Goal: Obtain resource: Obtain resource

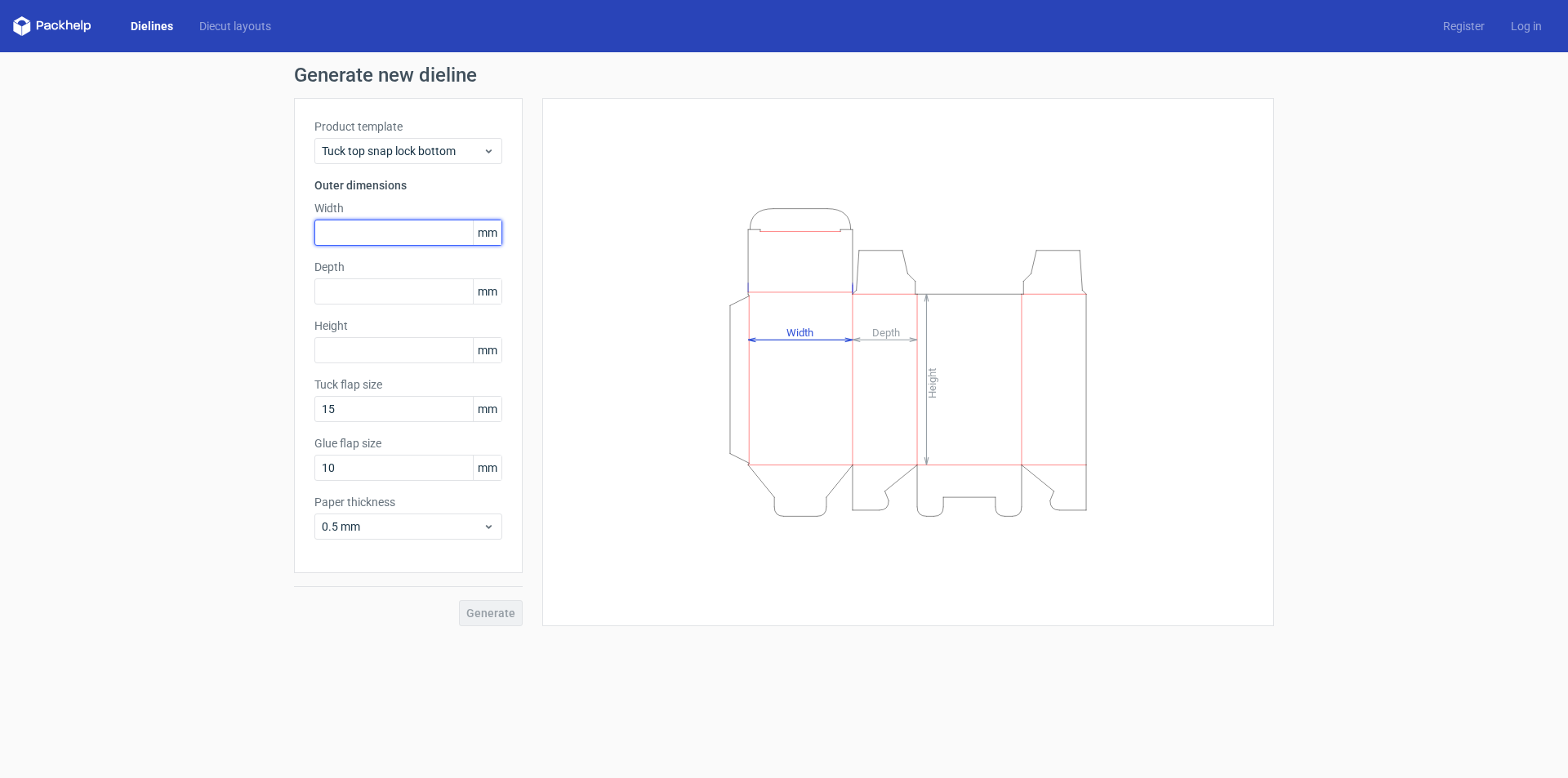
click at [347, 235] on input "text" at bounding box center [409, 233] width 188 height 26
type input "165"
click at [364, 287] on input "text" at bounding box center [409, 292] width 188 height 26
type input "55"
click at [386, 348] on input "text" at bounding box center [409, 350] width 188 height 26
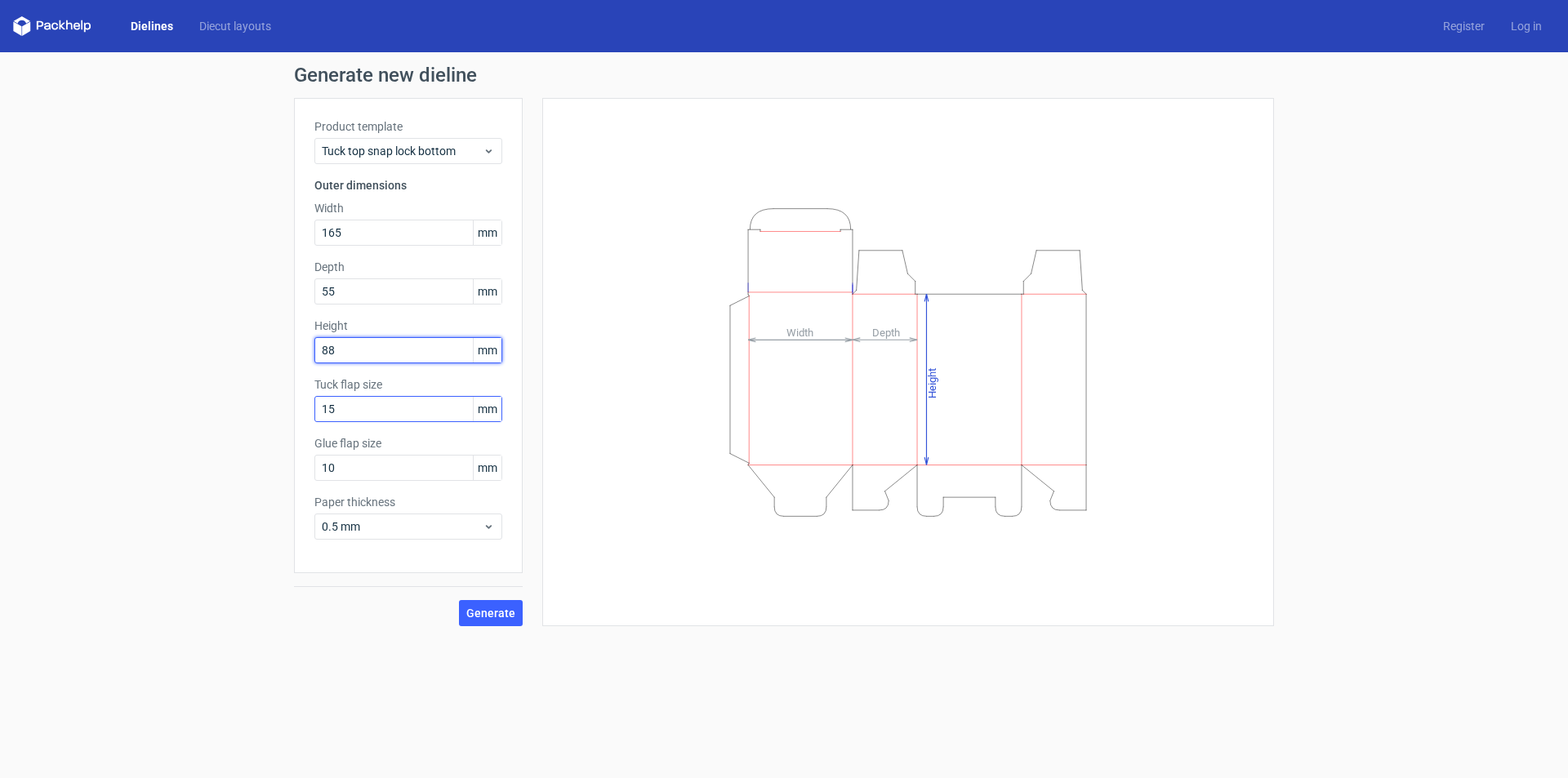
type input "88"
drag, startPoint x: 352, startPoint y: 410, endPoint x: 296, endPoint y: 439, distance: 63.1
click at [299, 437] on div "Product template Tuck top snap lock bottom Outer dimensions Width 165 mm Depth …" at bounding box center [409, 336] width 229 height 476
type input "10"
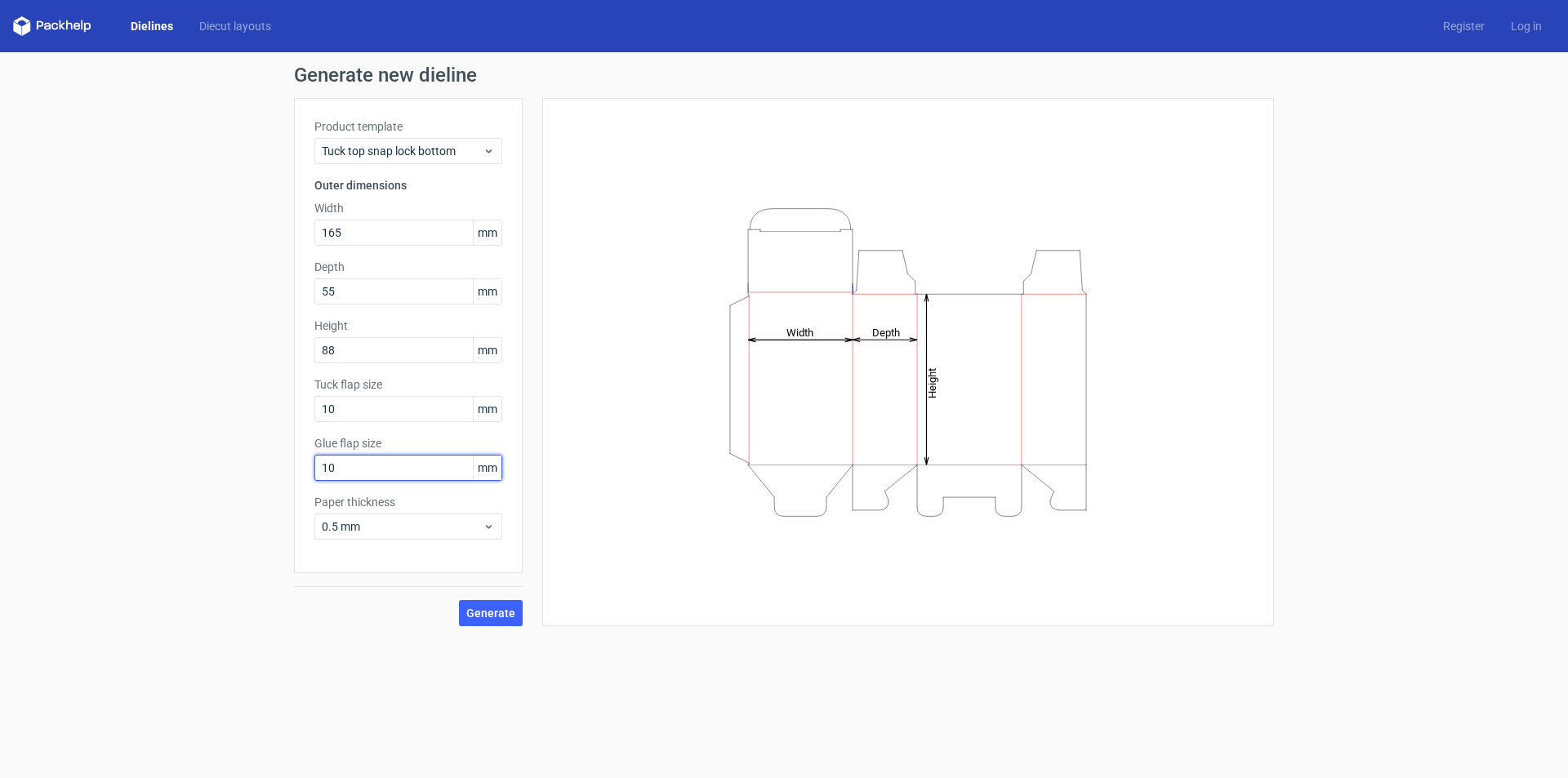
drag, startPoint x: 364, startPoint y: 463, endPoint x: 280, endPoint y: 497, distance: 90.6
click at [285, 497] on div "Generate new dieline Product template Tuck top snap lock bottom Outer dimension…" at bounding box center [784, 346] width 1568 height 587
type input "18"
click at [488, 610] on span "Generate" at bounding box center [490, 613] width 49 height 11
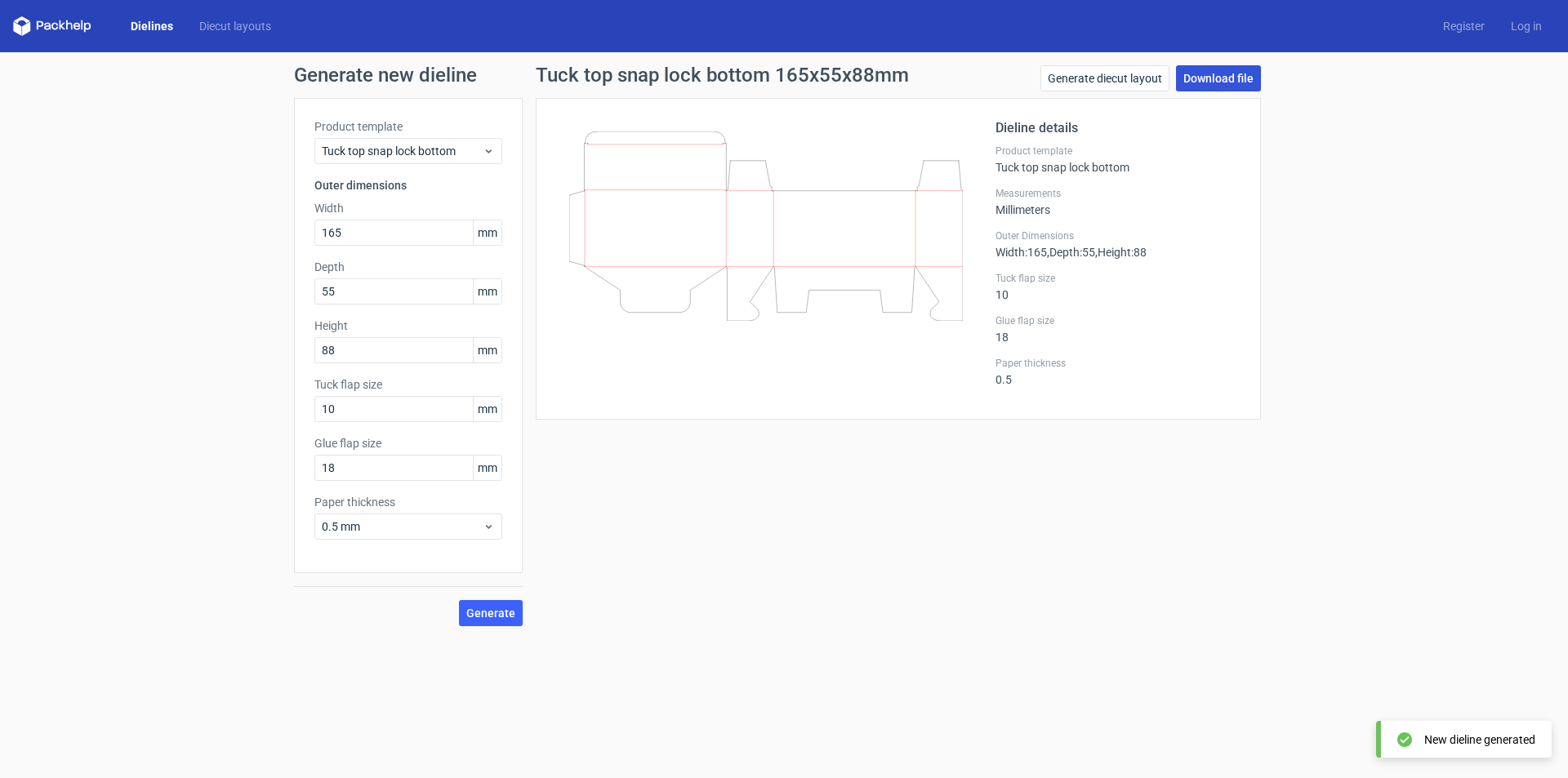
click at [1233, 76] on link "Download file" at bounding box center [1219, 78] width 85 height 26
click at [1176, 65] on link "Download file" at bounding box center [1219, 78] width 85 height 26
click at [135, 32] on link "Dielines" at bounding box center [152, 26] width 69 height 17
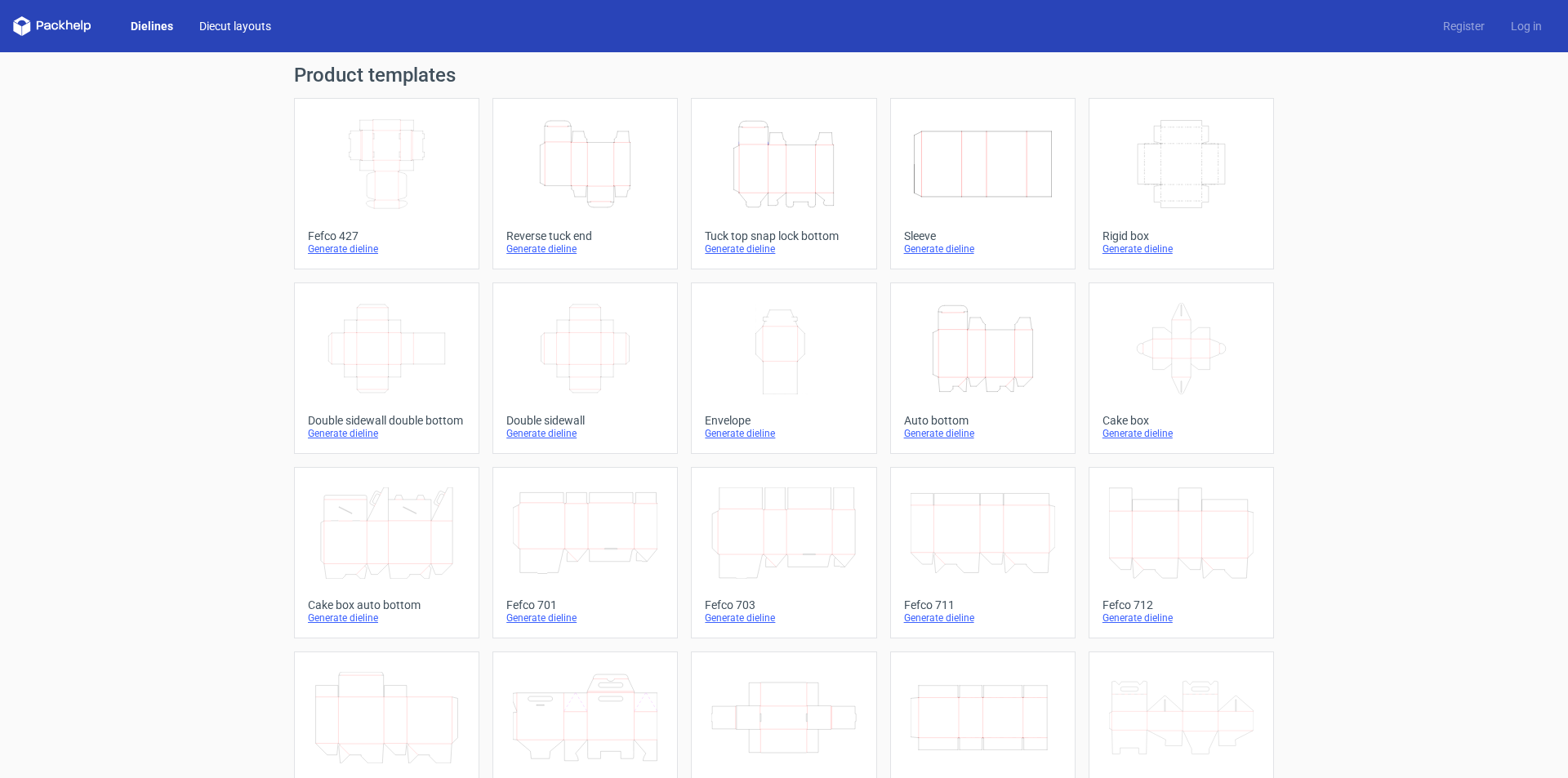
click at [239, 32] on link "Diecut layouts" at bounding box center [235, 26] width 98 height 17
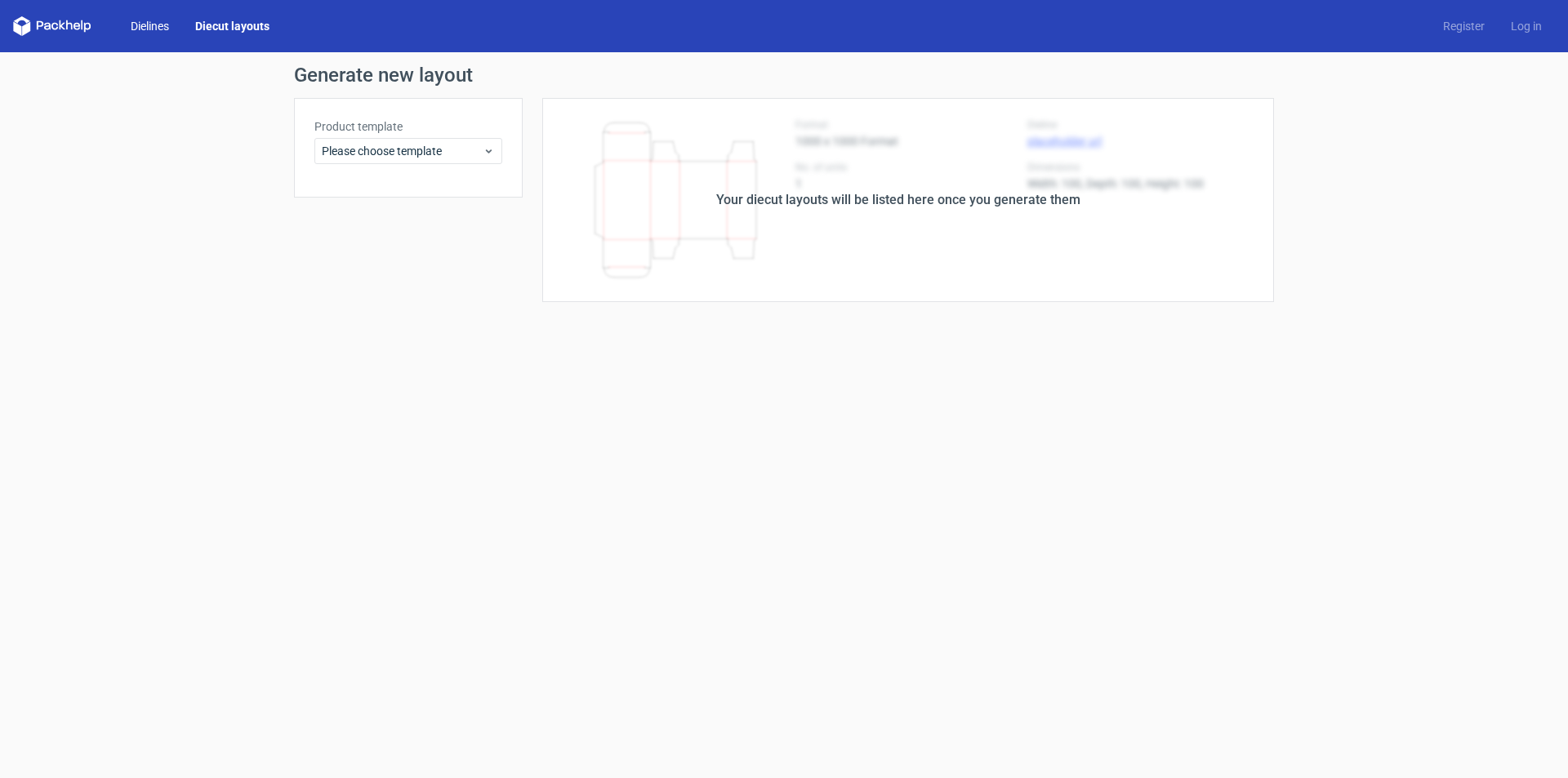
click at [159, 21] on link "Dielines" at bounding box center [150, 26] width 64 height 17
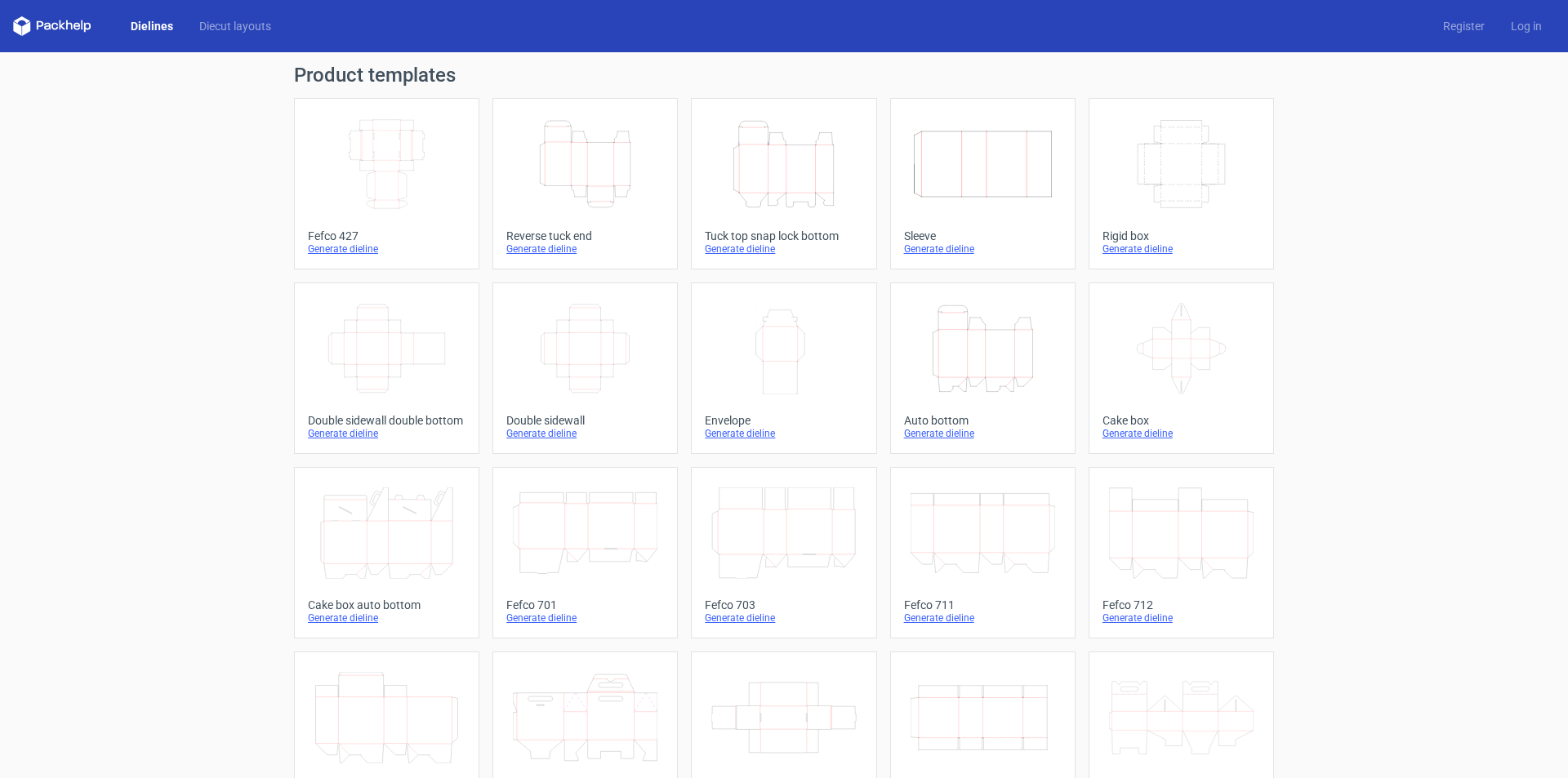
click at [399, 135] on icon "Width Depth Height" at bounding box center [387, 164] width 145 height 91
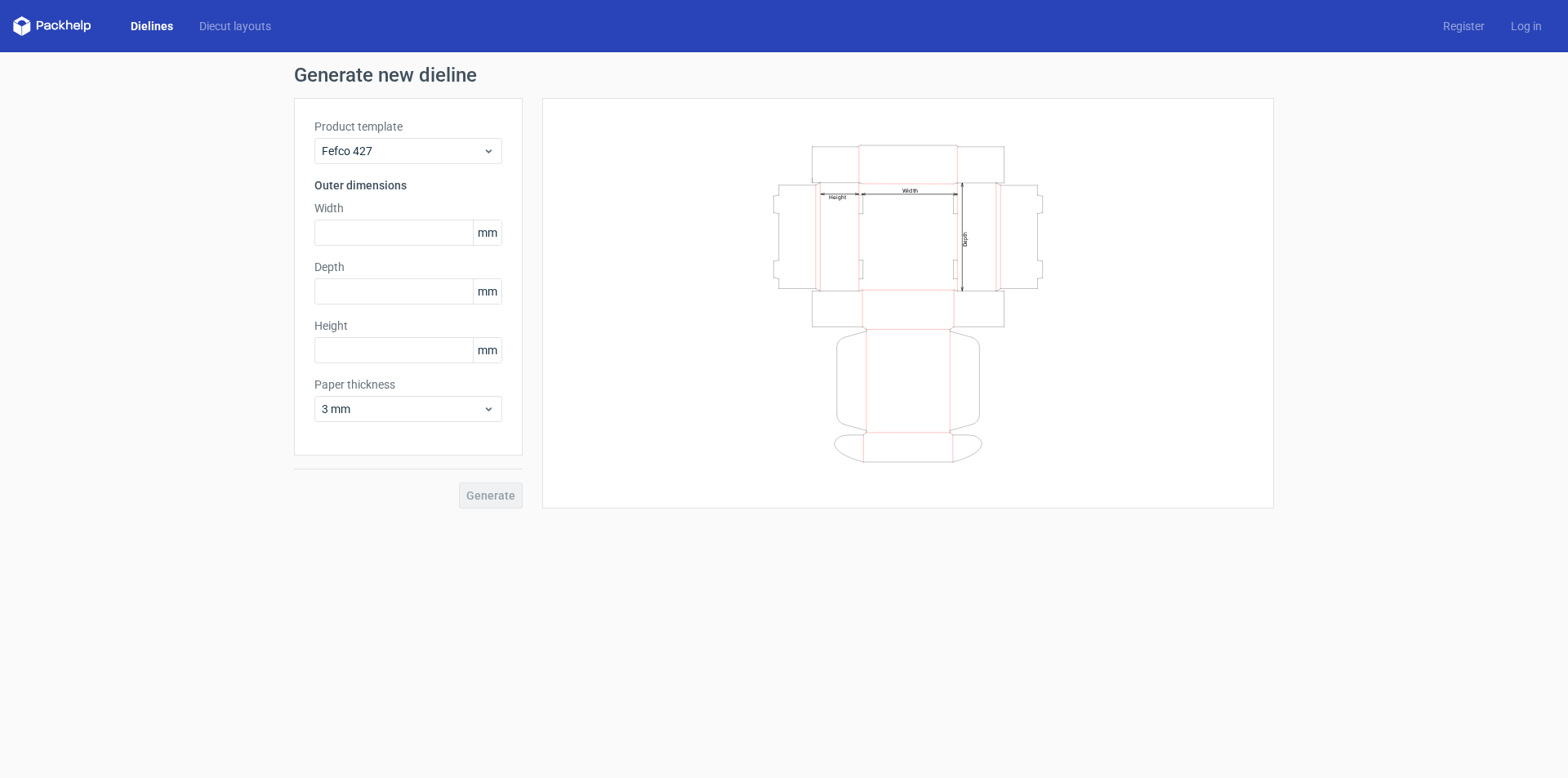
click at [140, 23] on link "Dielines" at bounding box center [152, 26] width 69 height 17
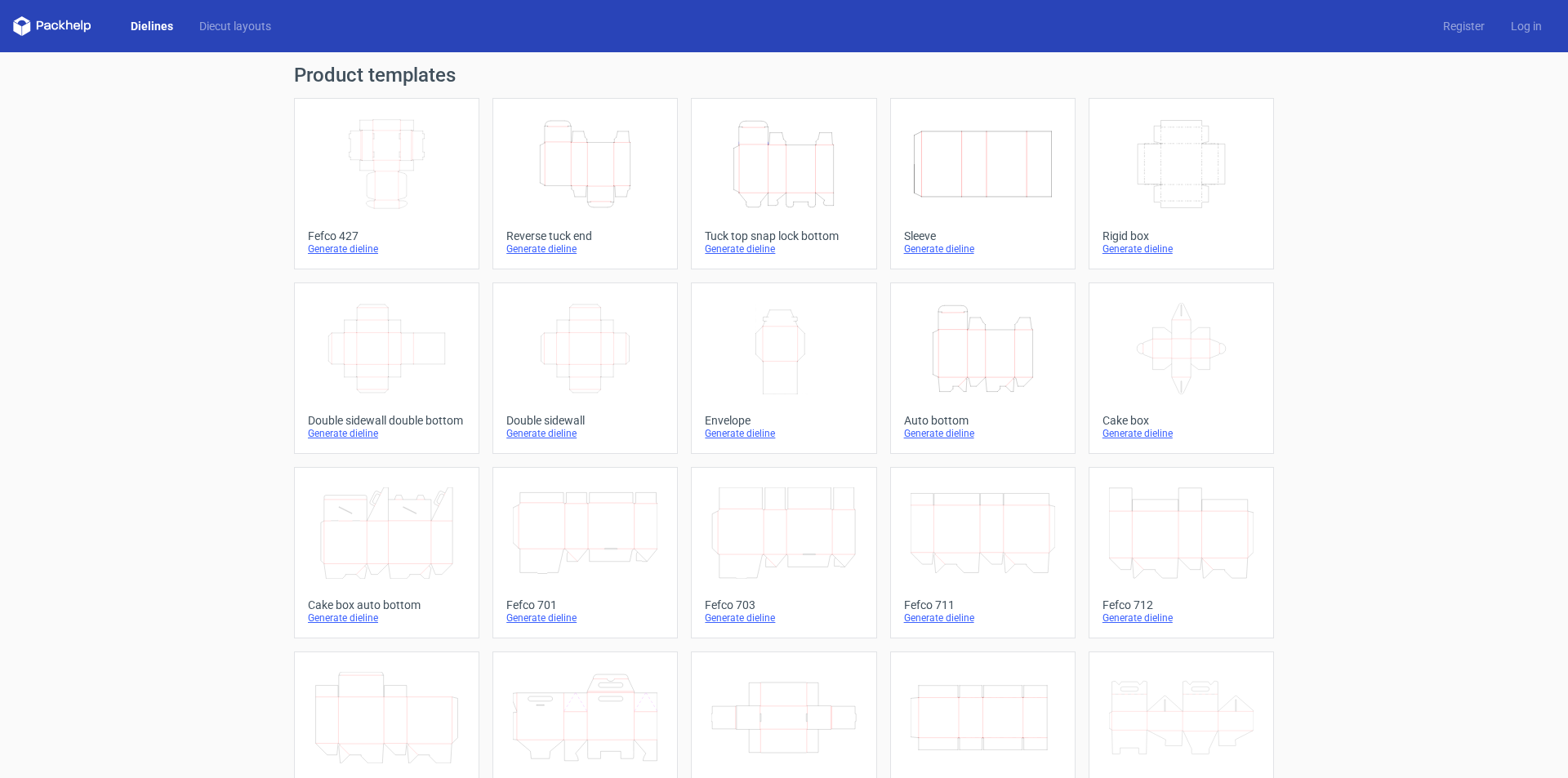
click at [42, 19] on icon at bounding box center [52, 26] width 78 height 20
click at [87, 30] on icon at bounding box center [88, 27] width 7 height 10
click at [221, 23] on link "Diecut layouts" at bounding box center [235, 26] width 98 height 17
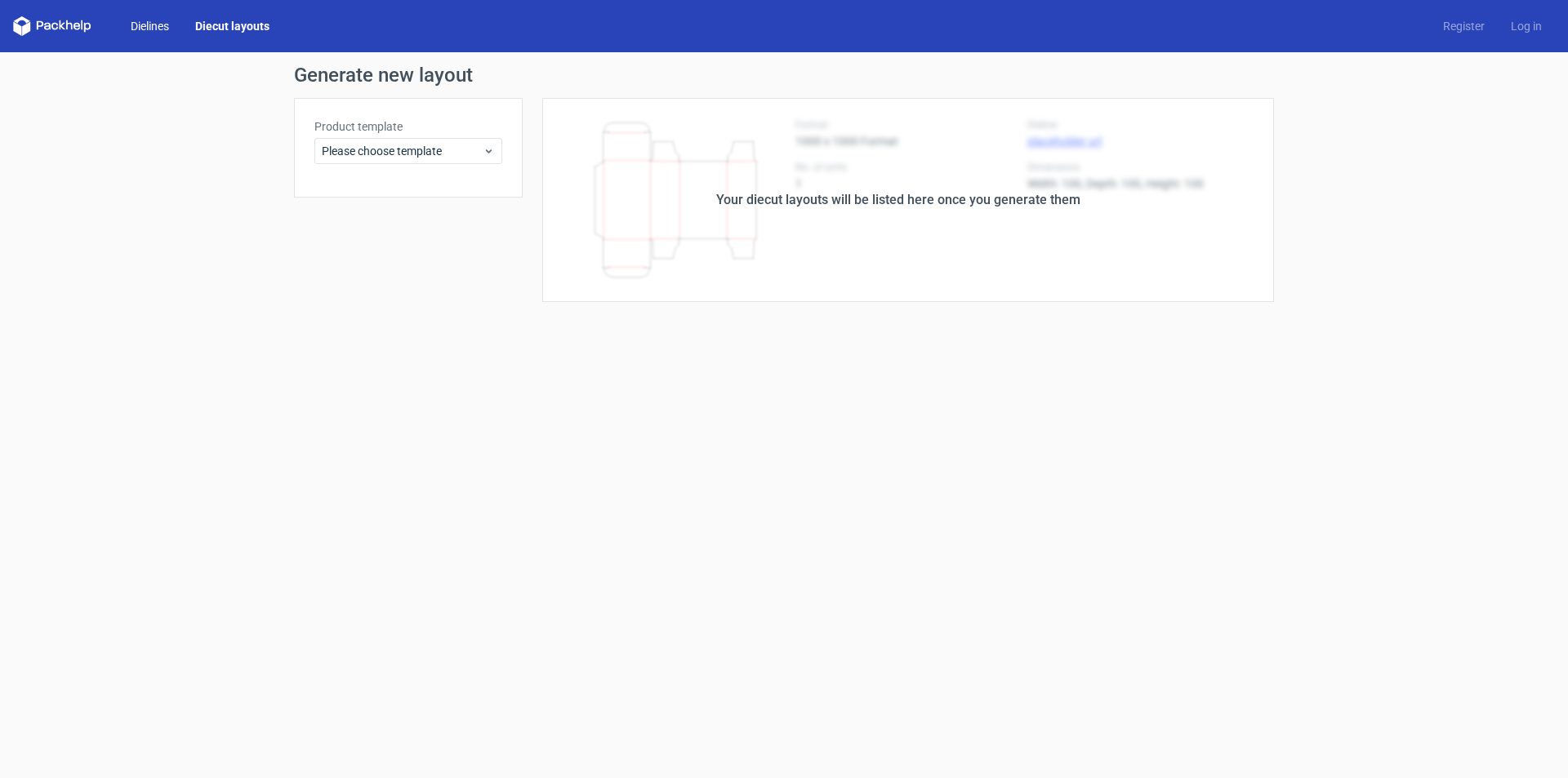
click at [171, 25] on link "Dielines" at bounding box center [150, 26] width 64 height 17
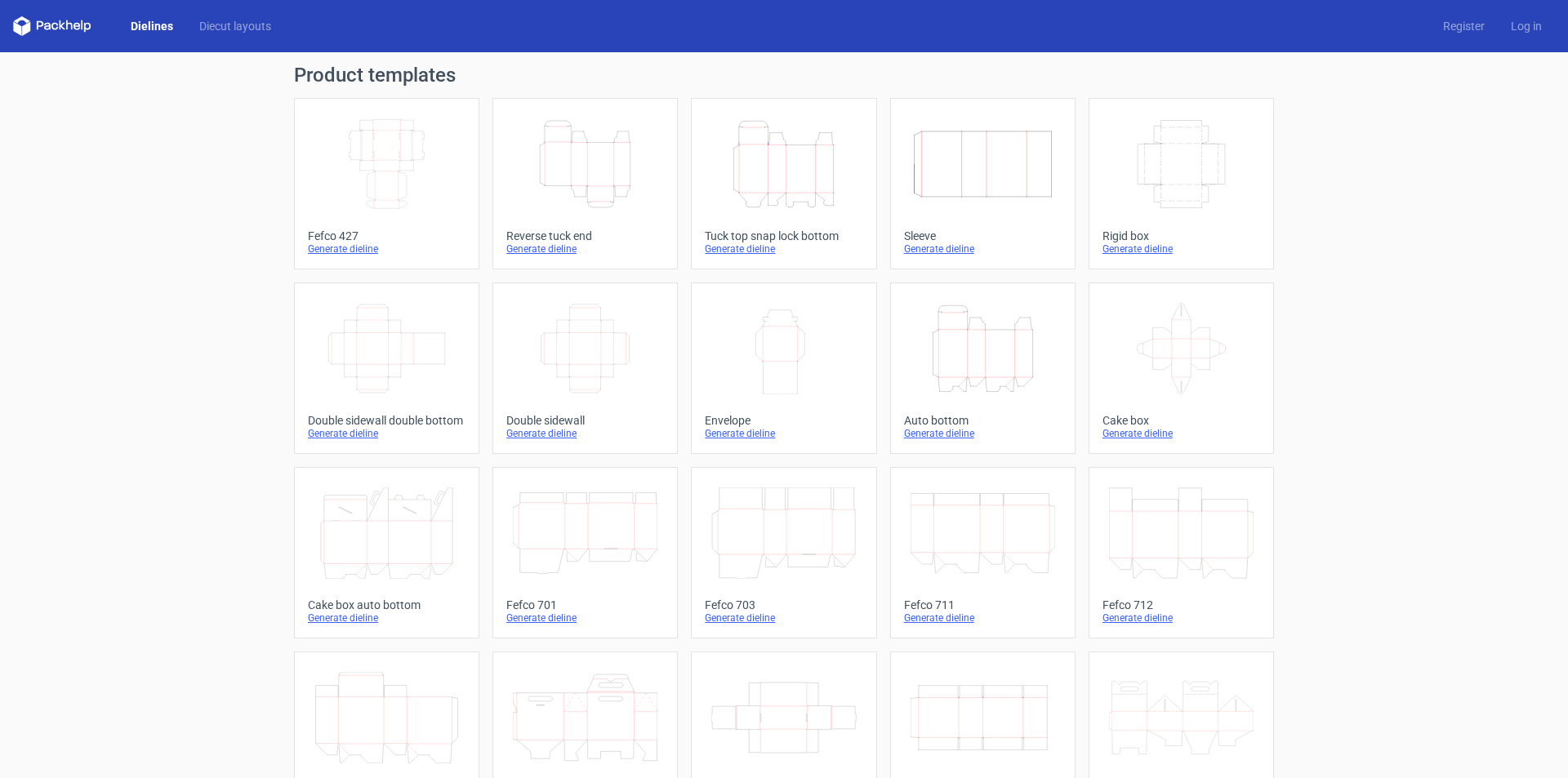
click at [55, 36] on div "Dielines Diecut layouts Register Log in" at bounding box center [784, 26] width 1568 height 52
click at [56, 31] on icon at bounding box center [52, 26] width 78 height 20
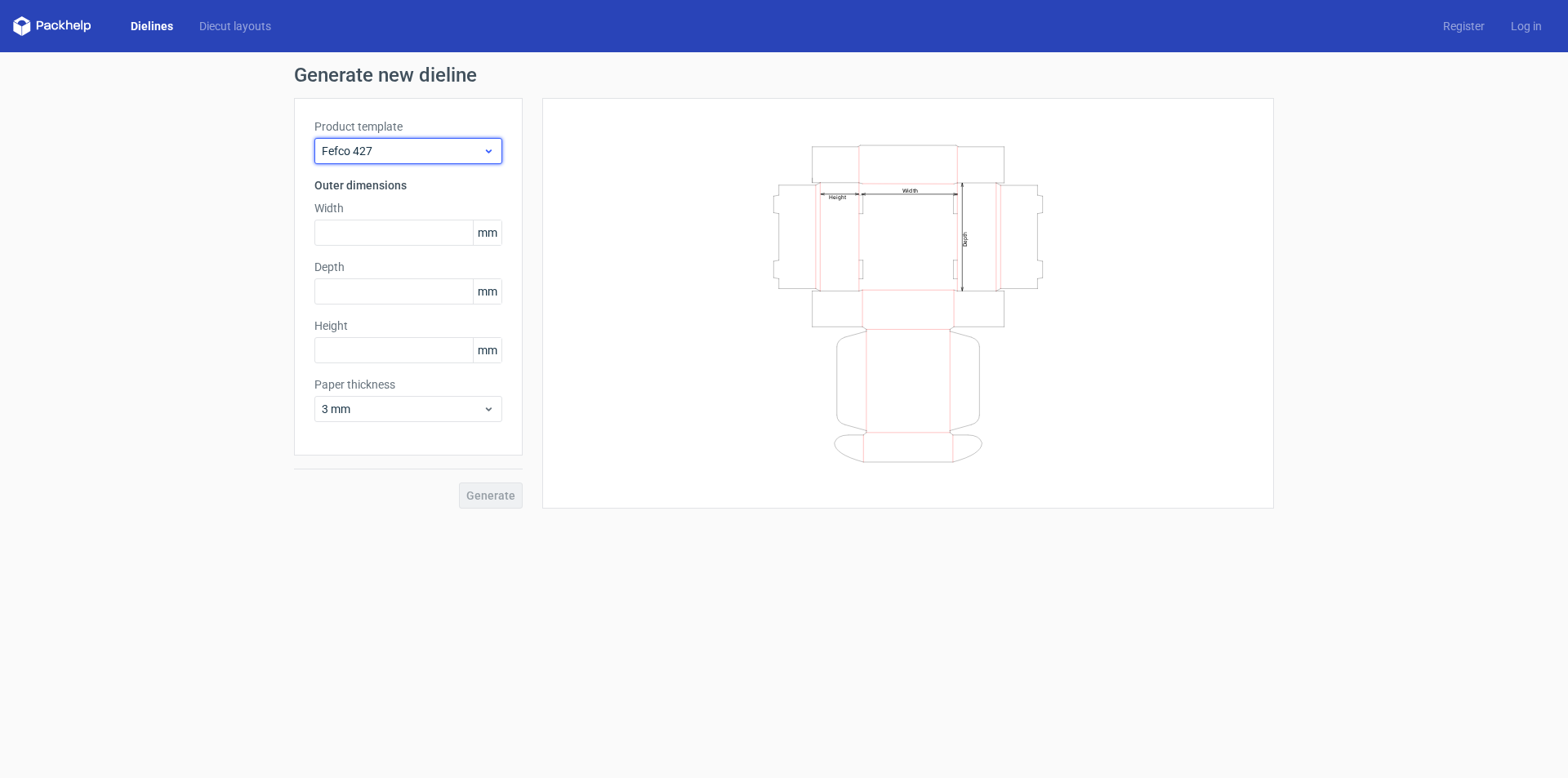
click at [471, 147] on span "Fefco 427" at bounding box center [402, 151] width 161 height 17
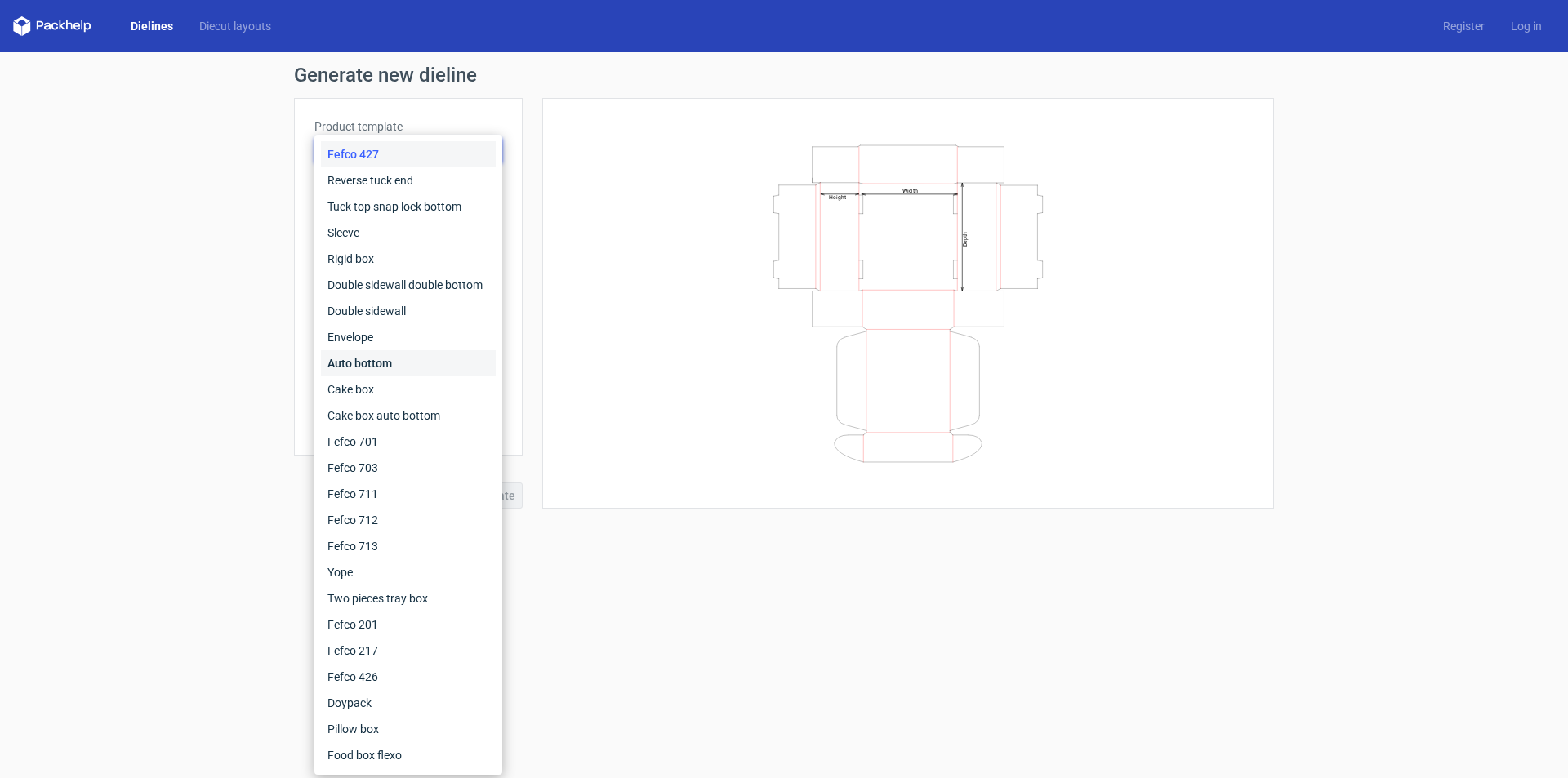
click at [368, 366] on div "Auto bottom" at bounding box center [408, 363] width 175 height 26
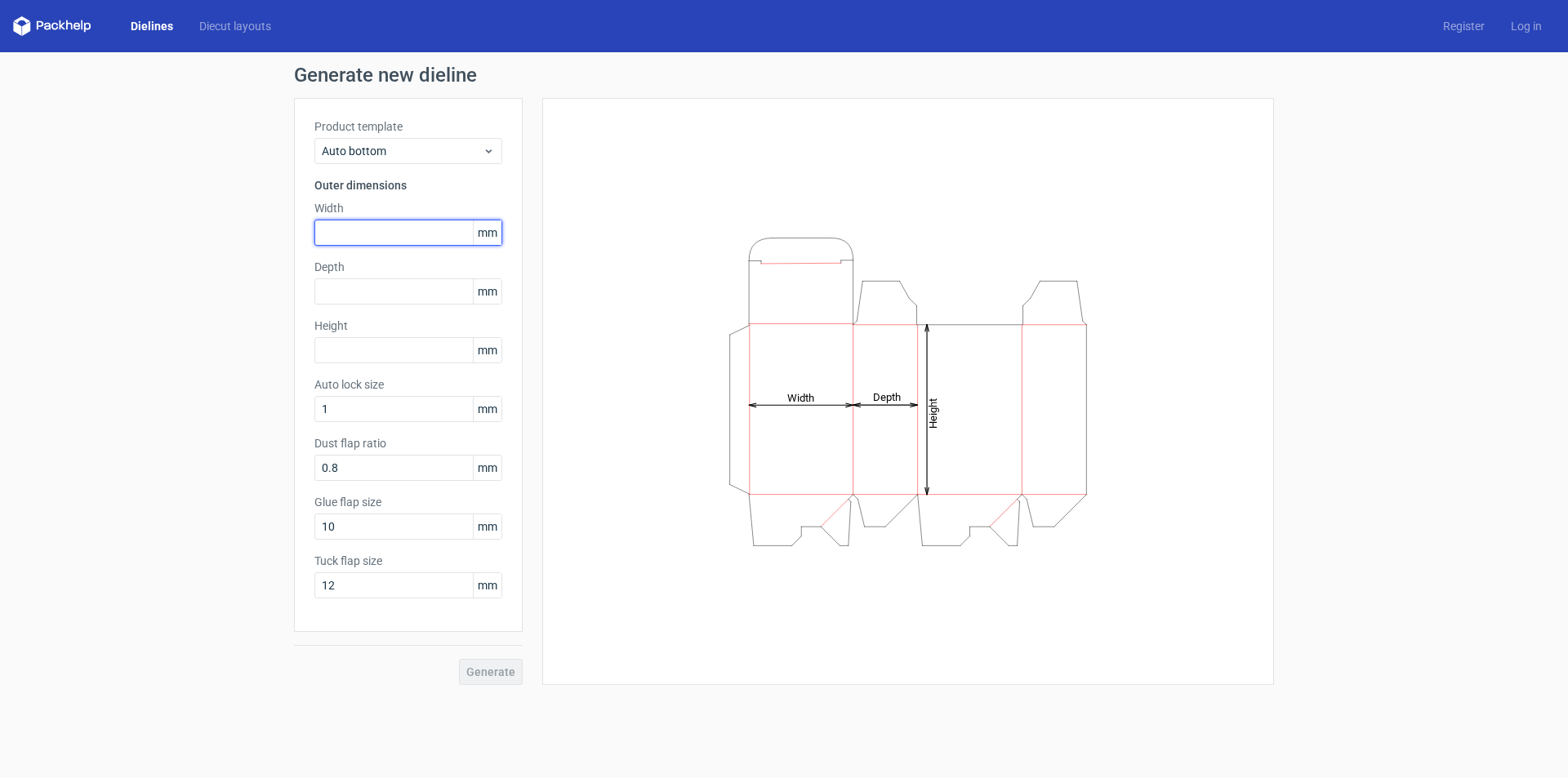
click at [385, 234] on input "text" at bounding box center [409, 233] width 188 height 26
type input "88"
click at [395, 295] on input "text" at bounding box center [409, 292] width 188 height 26
drag, startPoint x: 375, startPoint y: 286, endPoint x: 284, endPoint y: 326, distance: 99.4
click at [288, 322] on div "Generate new dieline Product template Auto bottom Outer dimensions Width 88 mm …" at bounding box center [784, 375] width 1568 height 646
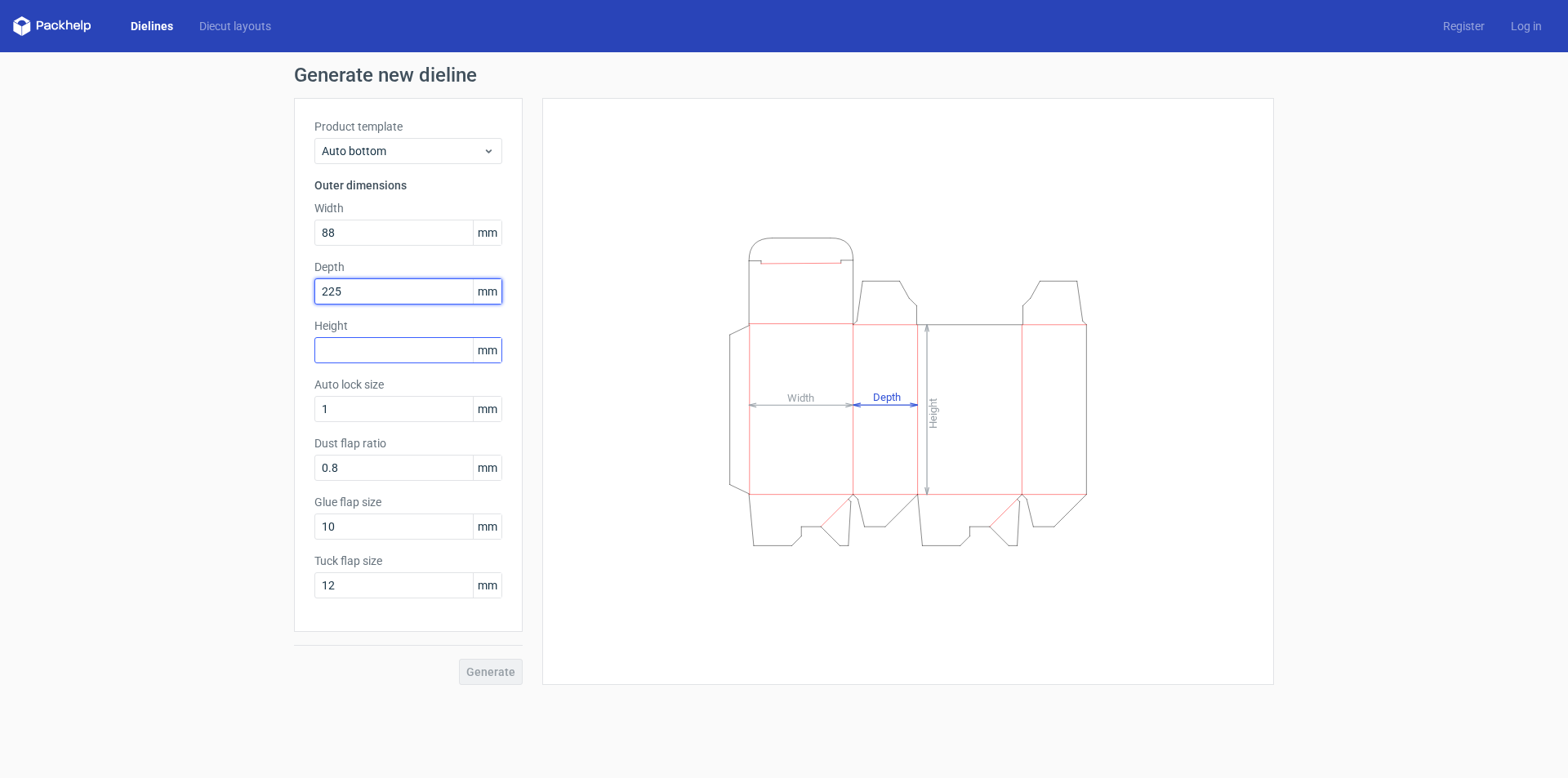
type input "225"
click at [378, 361] on input "text" at bounding box center [409, 350] width 188 height 26
type input "445"
click at [362, 415] on input "1" at bounding box center [409, 409] width 188 height 26
drag, startPoint x: 372, startPoint y: 503, endPoint x: 373, endPoint y: 480, distance: 23.0
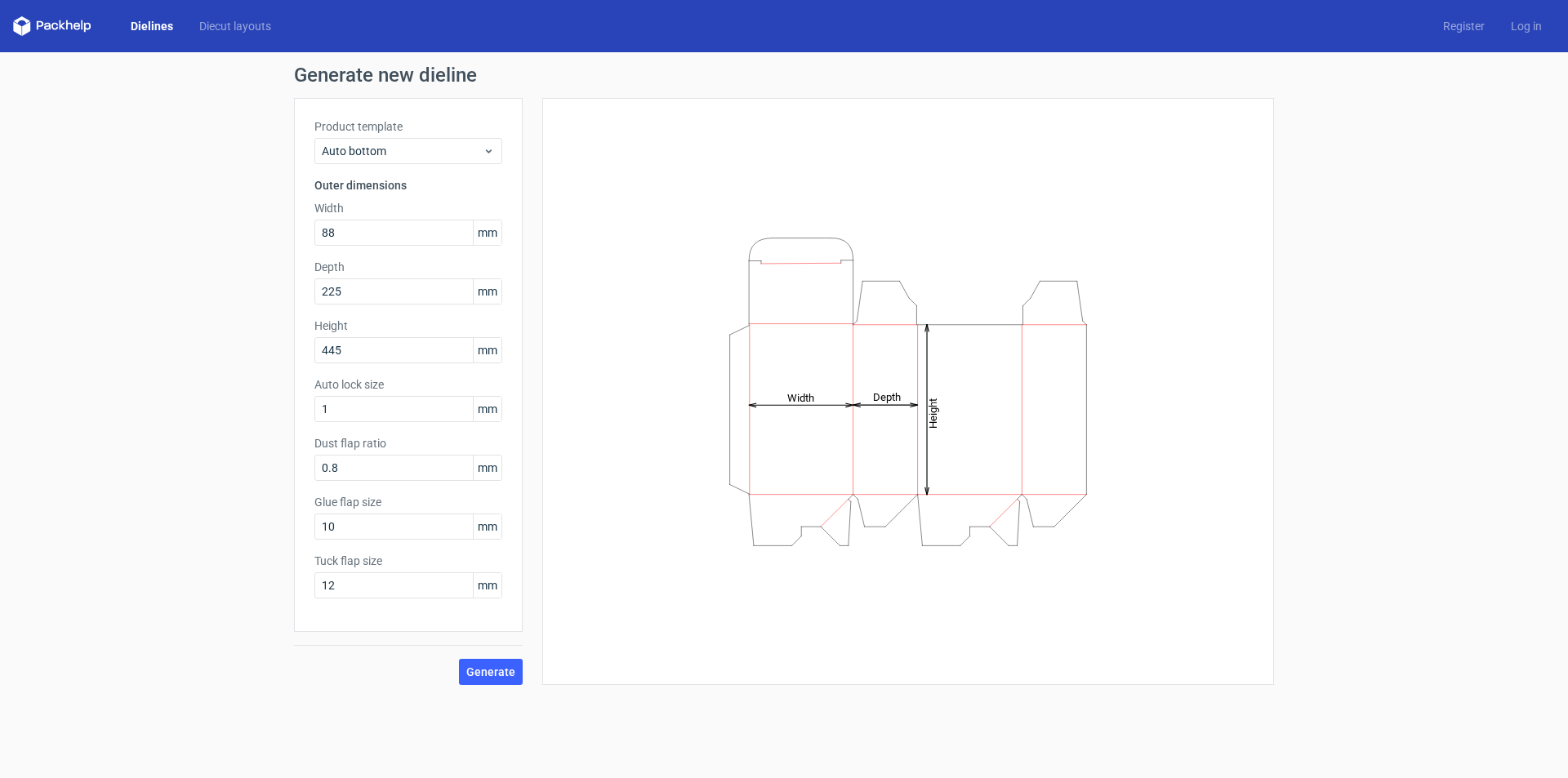
click at [372, 502] on label "Glue flap size" at bounding box center [409, 502] width 188 height 17
click at [363, 527] on input "10" at bounding box center [409, 527] width 188 height 26
drag, startPoint x: 371, startPoint y: 530, endPoint x: 262, endPoint y: 550, distance: 110.8
click at [259, 551] on div "Generate new dieline Product template Auto bottom Outer dimensions Width 88 mm …" at bounding box center [784, 375] width 1568 height 646
drag, startPoint x: 357, startPoint y: 527, endPoint x: 273, endPoint y: 564, distance: 91.8
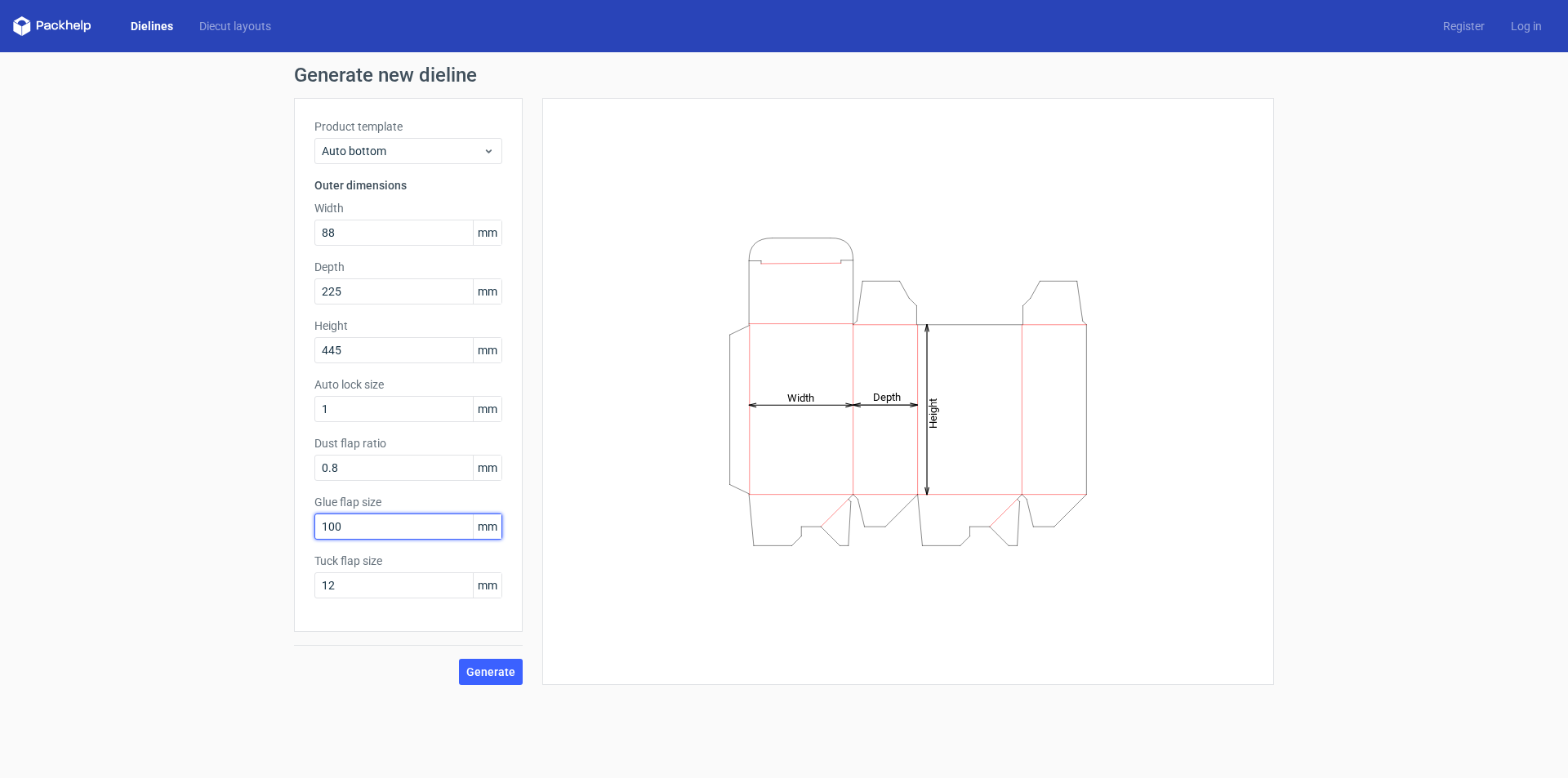
click at [274, 563] on div "Generate new dieline Product template Auto bottom Outer dimensions Width 88 mm …" at bounding box center [784, 375] width 1568 height 646
type input "15"
drag, startPoint x: 336, startPoint y: 582, endPoint x: 297, endPoint y: 605, distance: 45.3
click at [297, 605] on div "Product template Auto bottom Outer dimensions Width 88 mm Depth 225 mm Height 4…" at bounding box center [409, 365] width 229 height 534
type input "10"
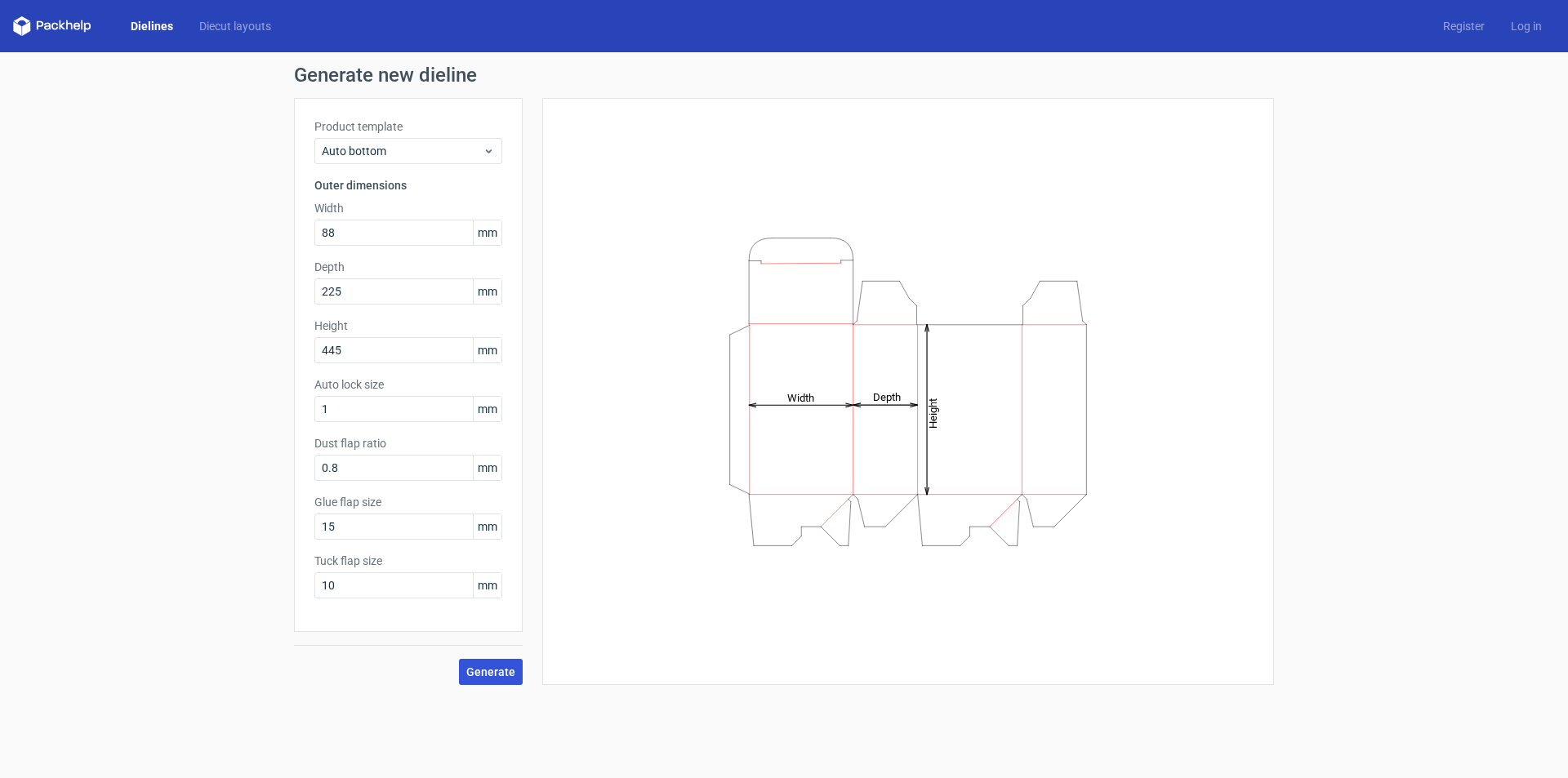
click at [482, 673] on span "Generate" at bounding box center [490, 672] width 49 height 11
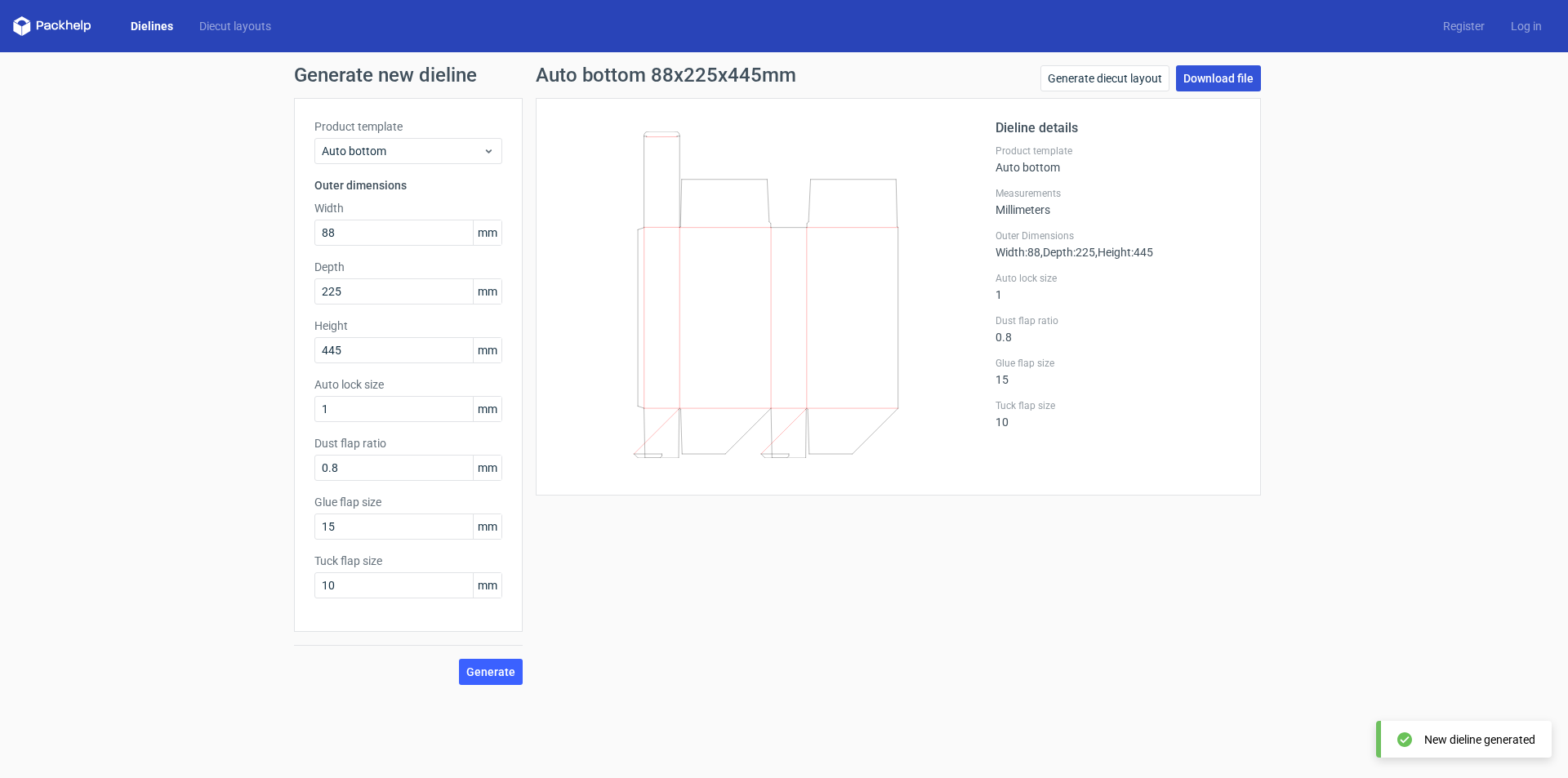
click at [1218, 78] on link "Download file" at bounding box center [1219, 78] width 85 height 26
